Goal: Task Accomplishment & Management: Manage account settings

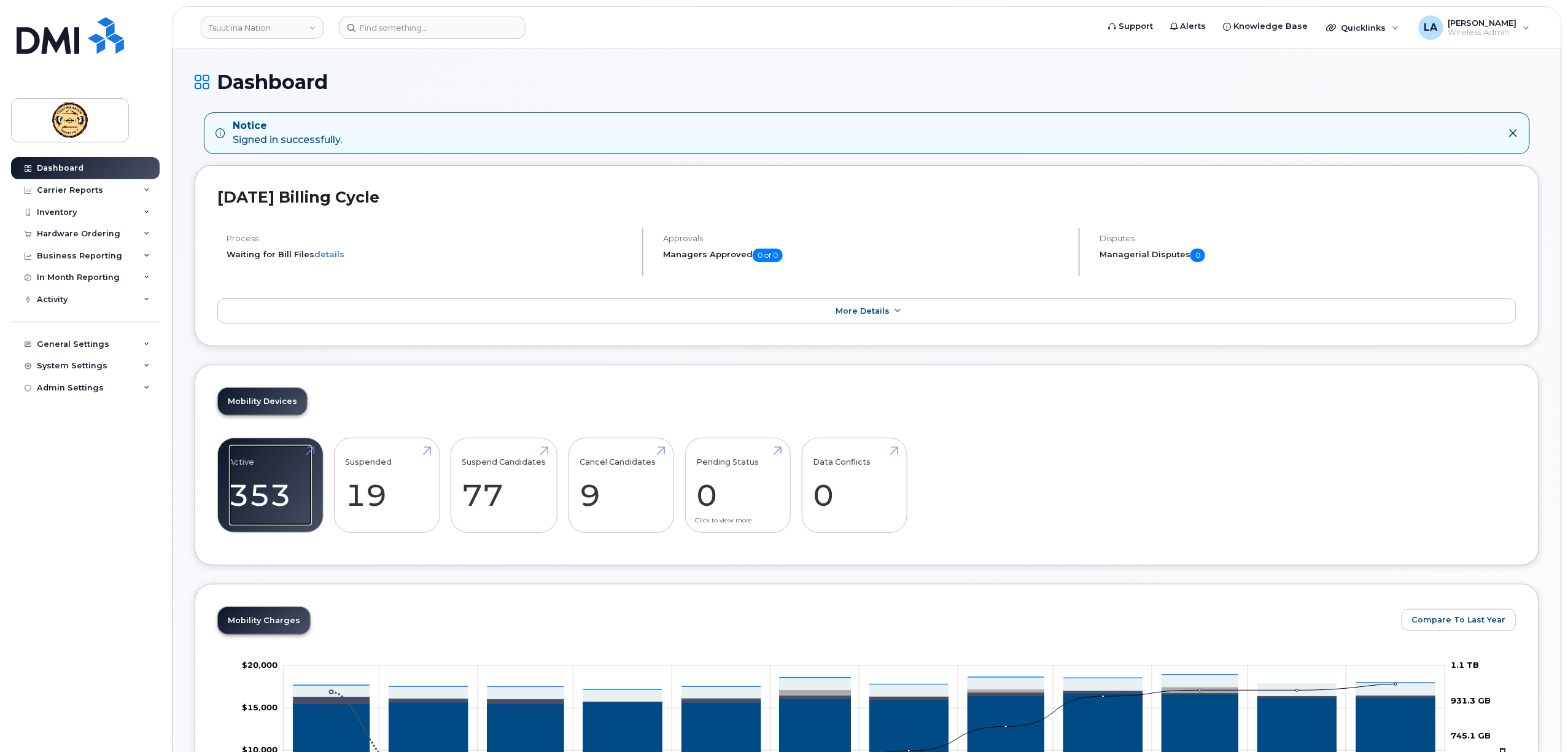
click at [263, 490] on link "Active 353 25%" at bounding box center [270, 485] width 83 height 81
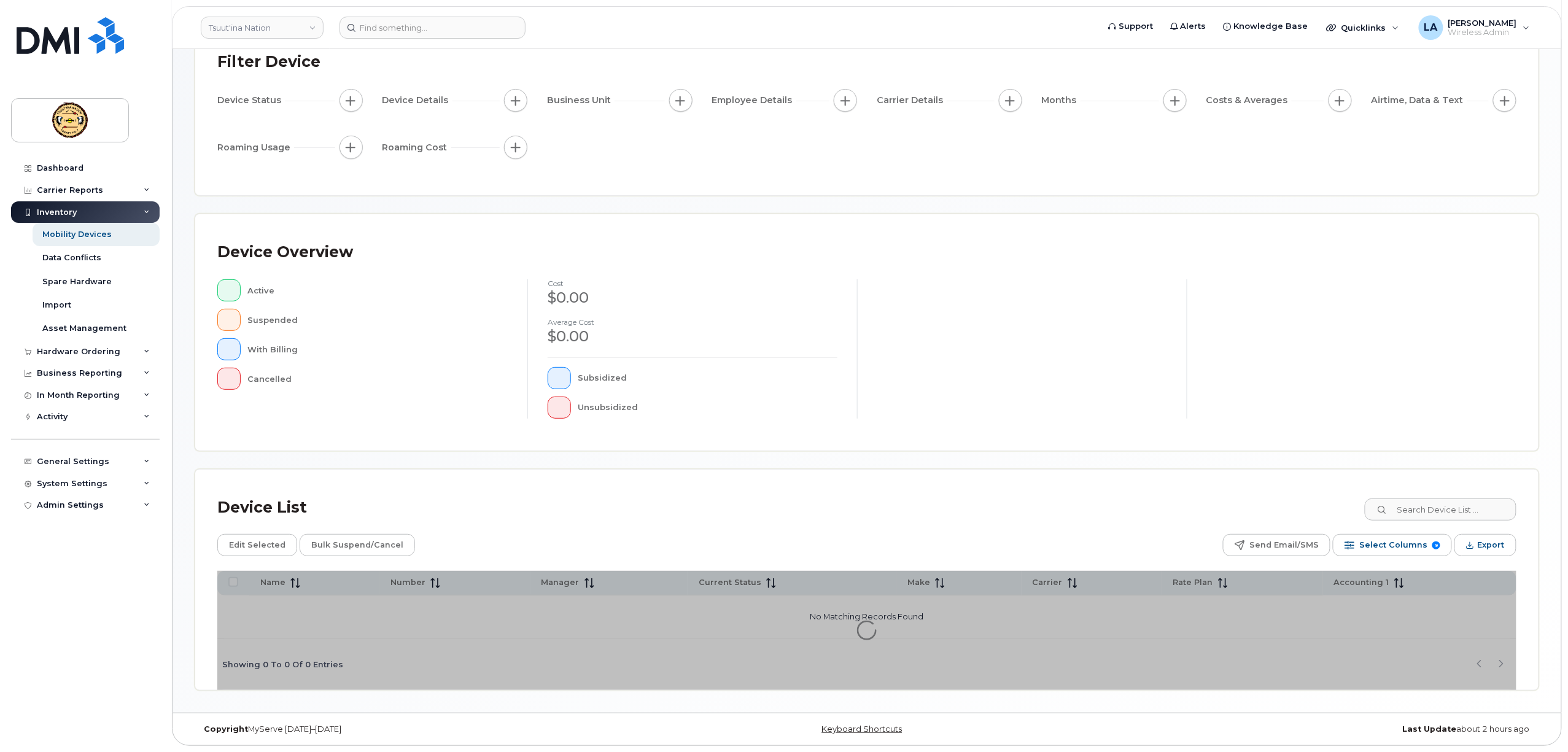
scroll to position [93, 0]
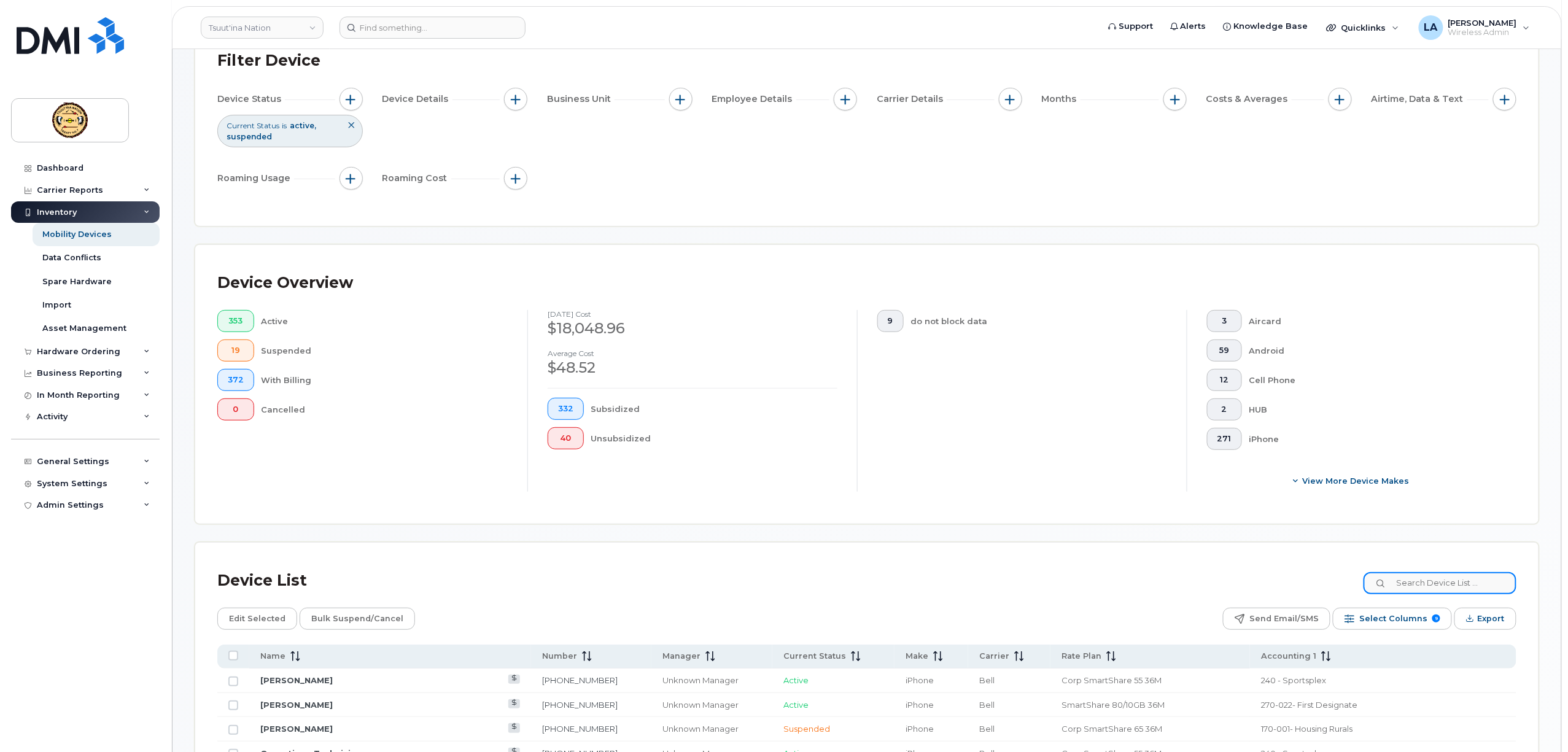
click at [1418, 580] on input at bounding box center [1440, 583] width 153 height 22
paste input "4034774682"
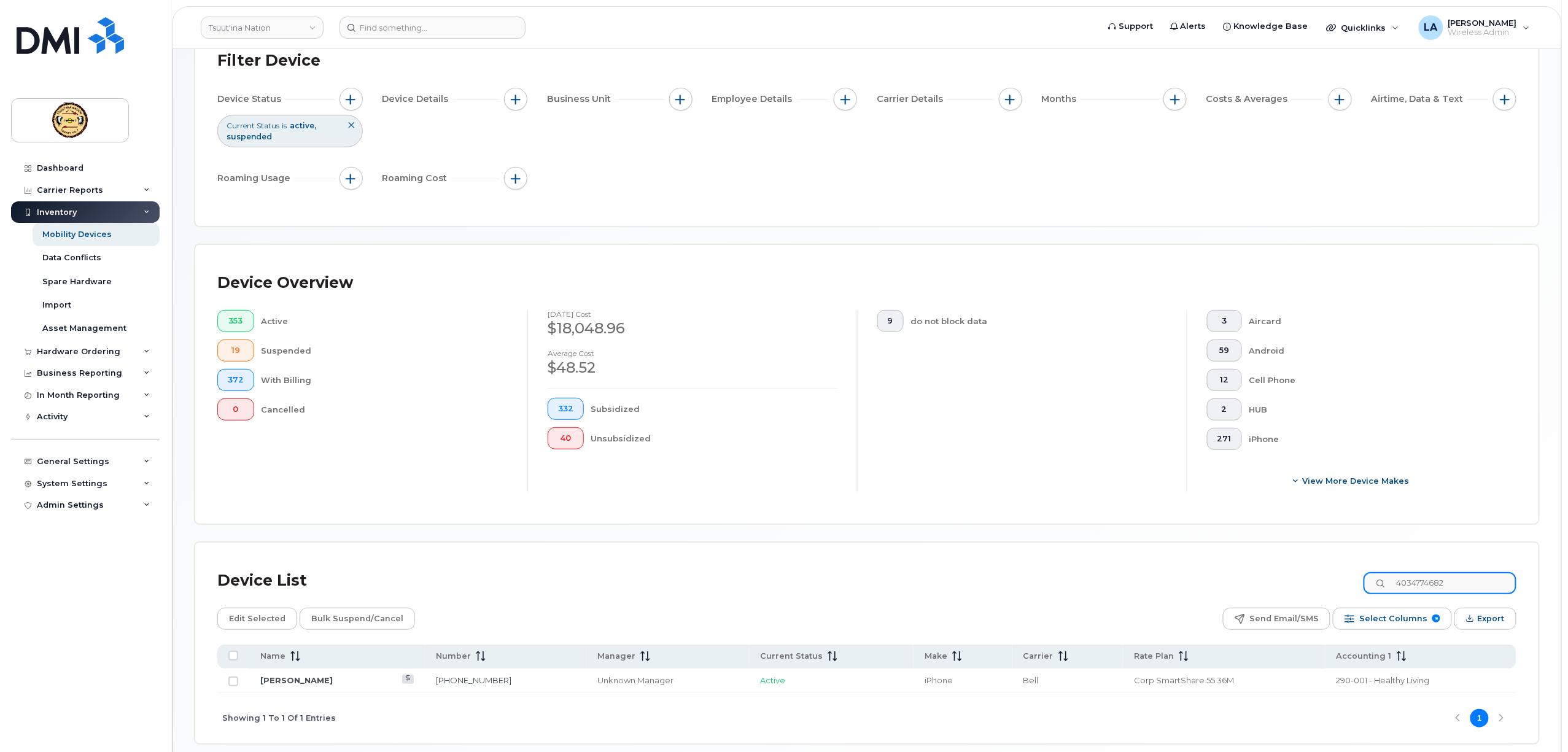
type input "4034774682"
drag, startPoint x: 293, startPoint y: 680, endPoint x: 431, endPoint y: 582, distance: 169.3
click at [295, 680] on link "[PERSON_NAME]" at bounding box center [297, 680] width 72 height 10
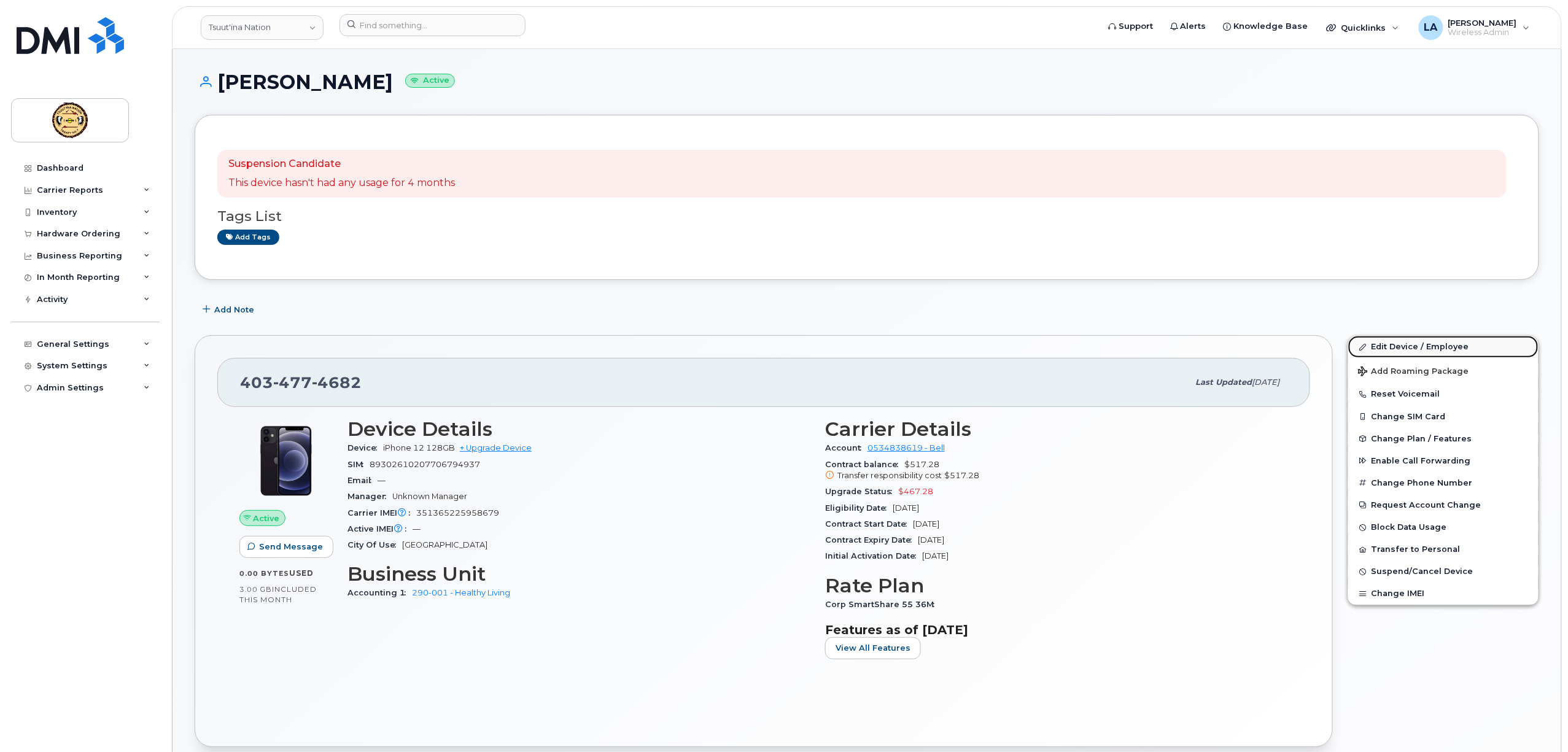
click at [1390, 351] on link "Edit Device / Employee" at bounding box center [1443, 347] width 190 height 22
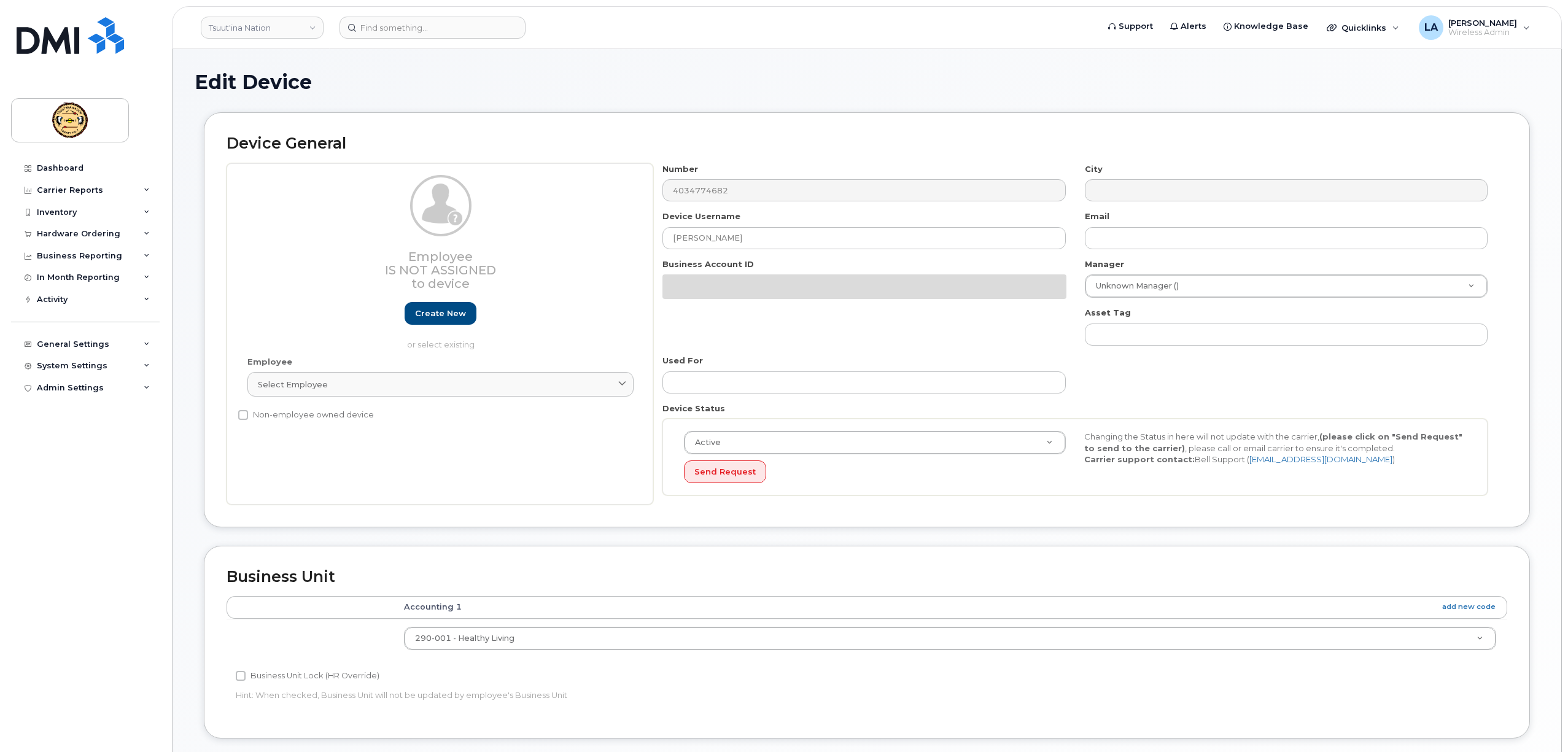
select select "4797888"
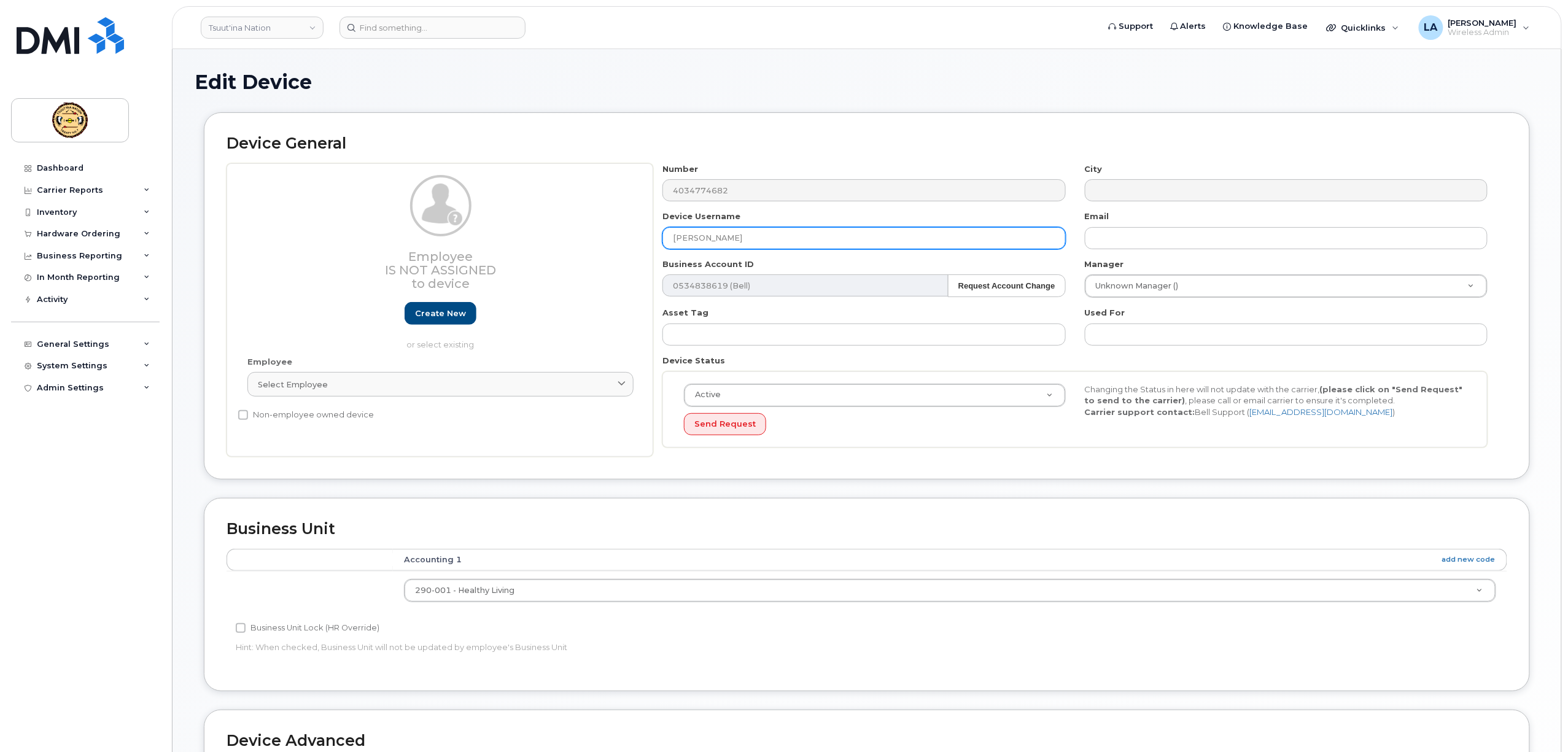
drag, startPoint x: 600, startPoint y: 239, endPoint x: 491, endPoint y: 245, distance: 109.2
click at [494, 245] on div "Employee Is not assigned to device Create new or select existing Employee Selec…" at bounding box center [866, 310] width 1281 height 294
click at [722, 245] on input "text" at bounding box center [864, 238] width 403 height 22
paste input "[PERSON_NAME]"
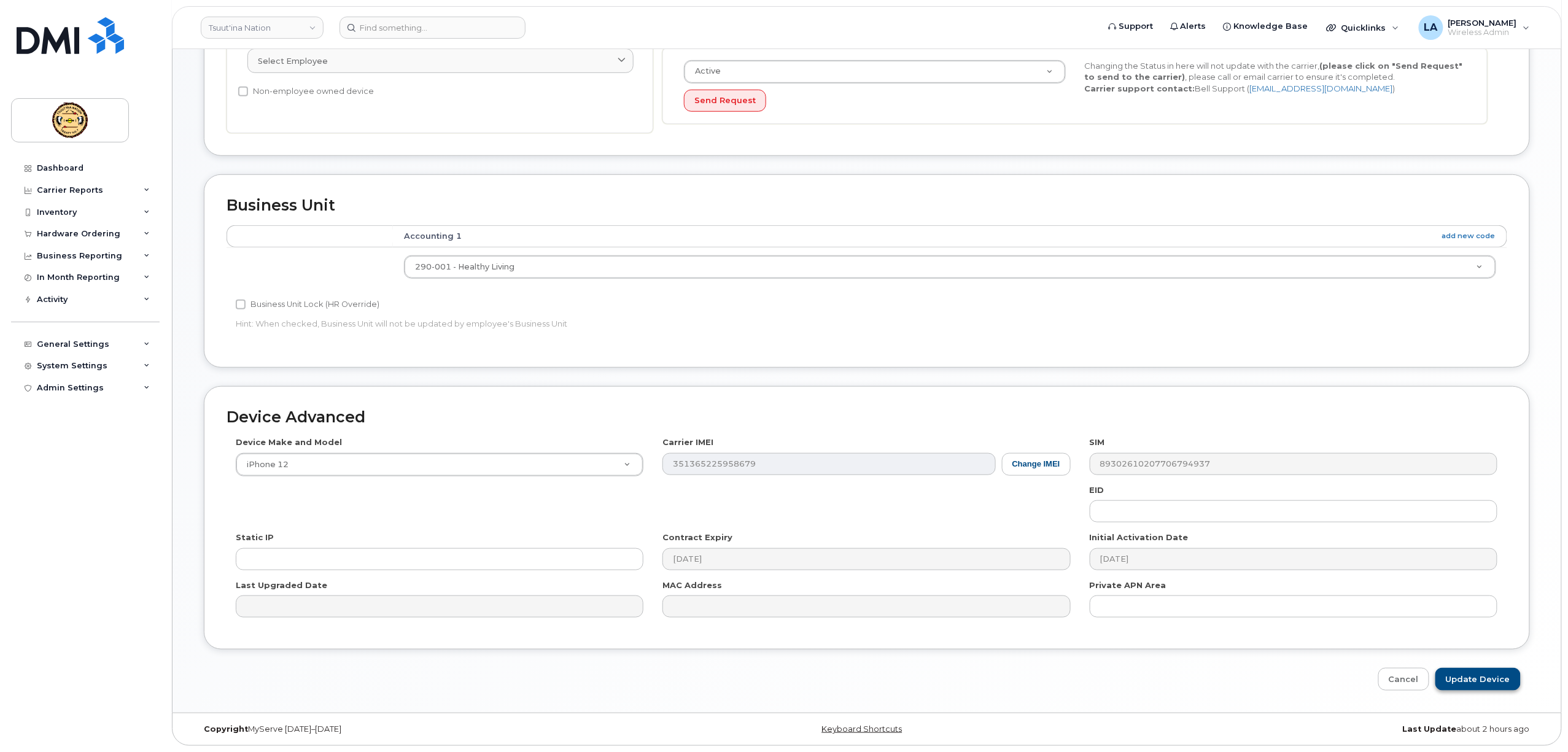
type input "[PERSON_NAME]"
drag, startPoint x: 1474, startPoint y: 674, endPoint x: 1415, endPoint y: 648, distance: 64.5
click at [1475, 673] on input "Update Device" at bounding box center [1479, 679] width 86 height 23
type input "Saving..."
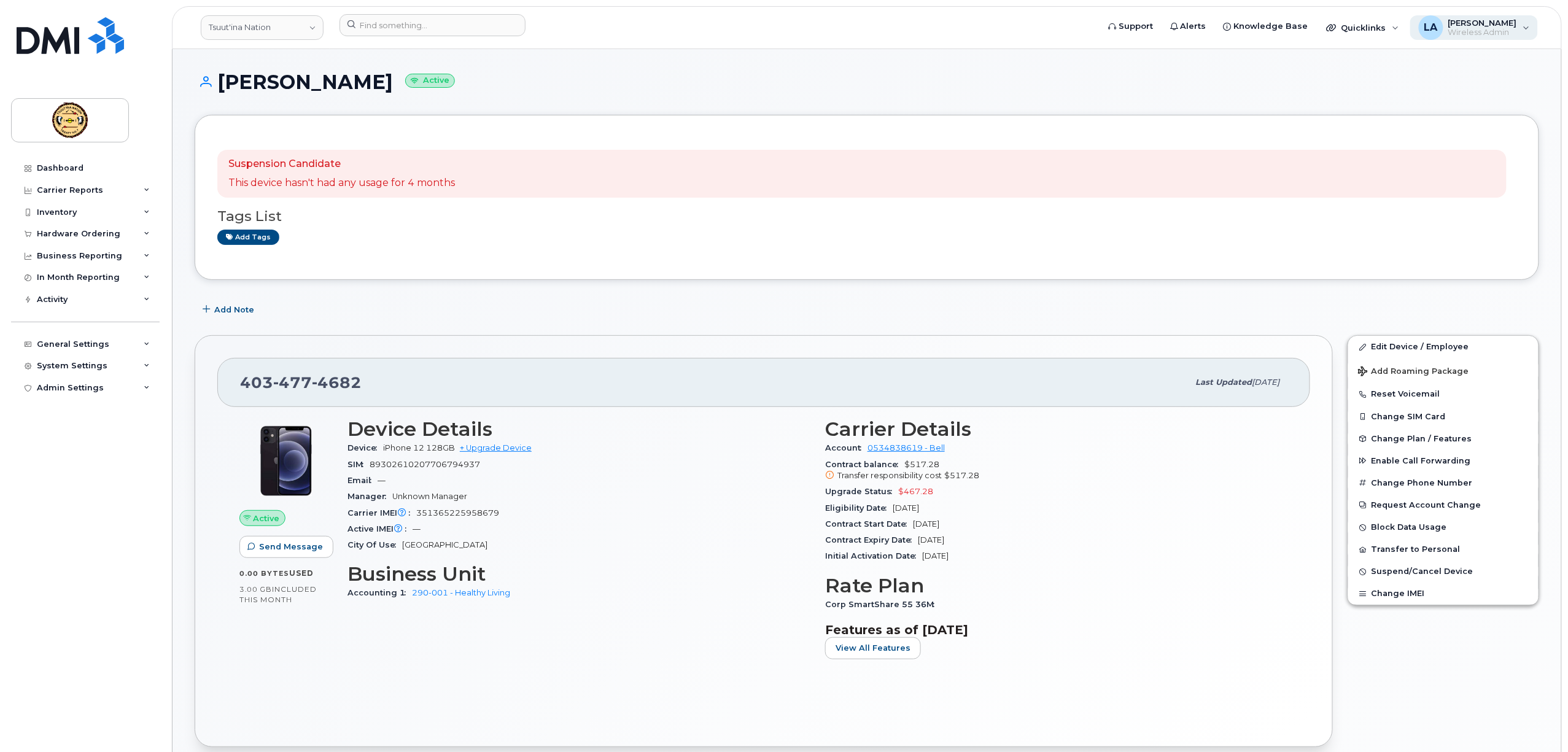
click at [1480, 28] on span "Wireless Admin" at bounding box center [1482, 32] width 69 height 10
click at [1401, 116] on div "Sign out" at bounding box center [1449, 122] width 177 height 23
